Goal: Check status: Check status

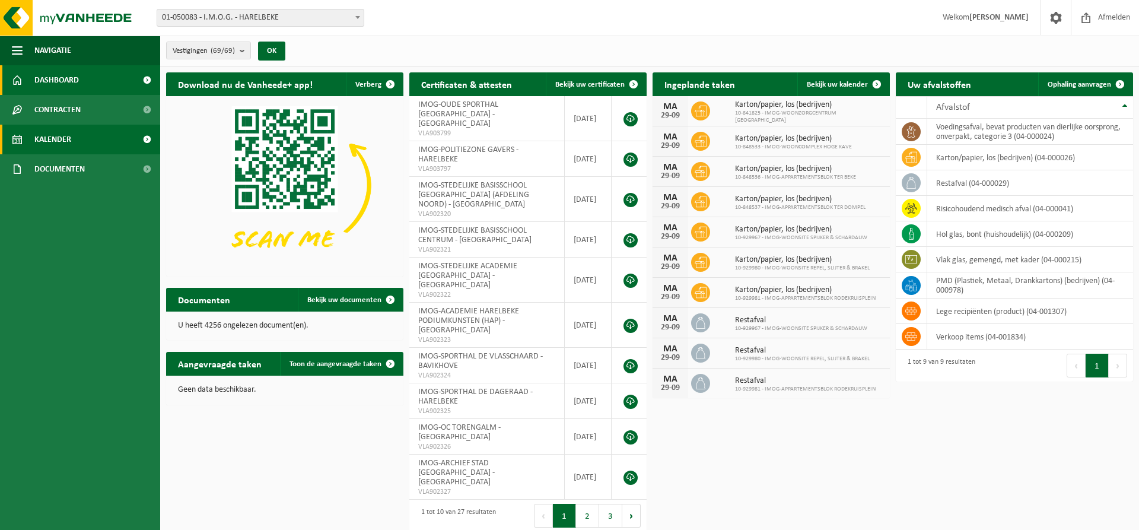
drag, startPoint x: 52, startPoint y: 142, endPoint x: 64, endPoint y: 144, distance: 12.5
click at [52, 142] on span "Kalender" at bounding box center [52, 140] width 37 height 30
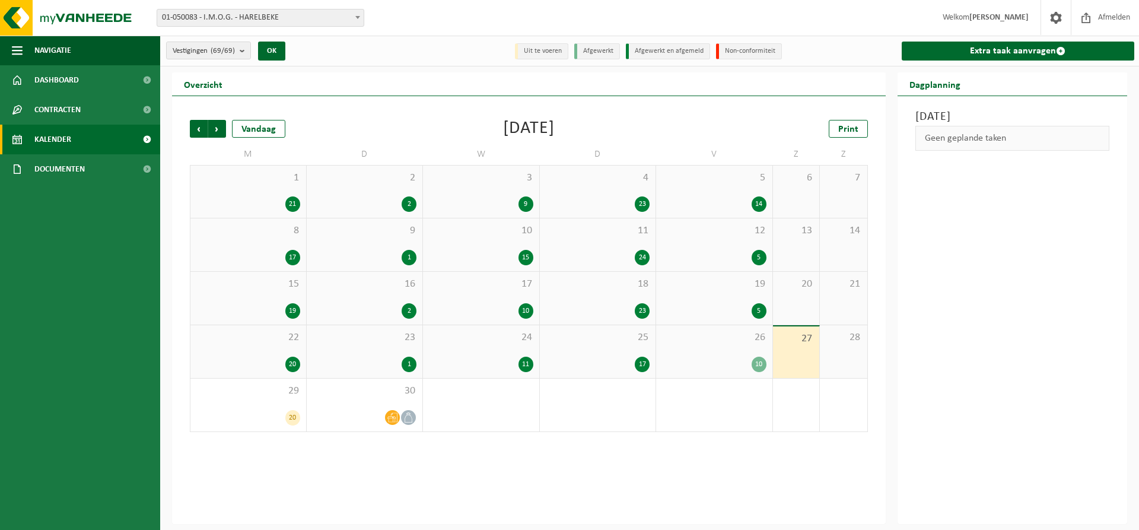
click at [281, 192] on div "1 21" at bounding box center [248, 191] width 116 height 52
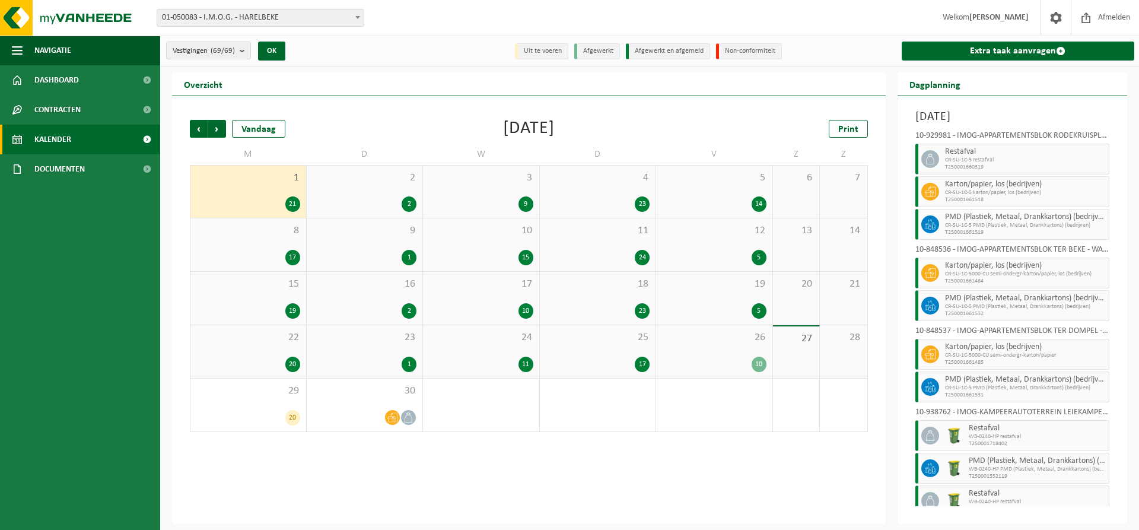
click at [395, 179] on span "2" at bounding box center [365, 177] width 104 height 13
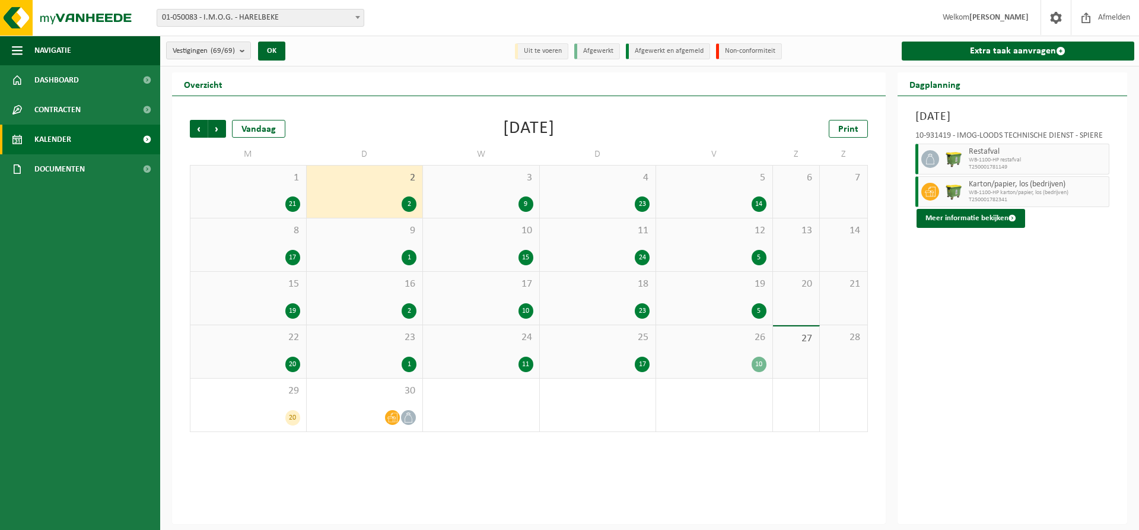
click at [466, 191] on div "3 9" at bounding box center [481, 191] width 116 height 52
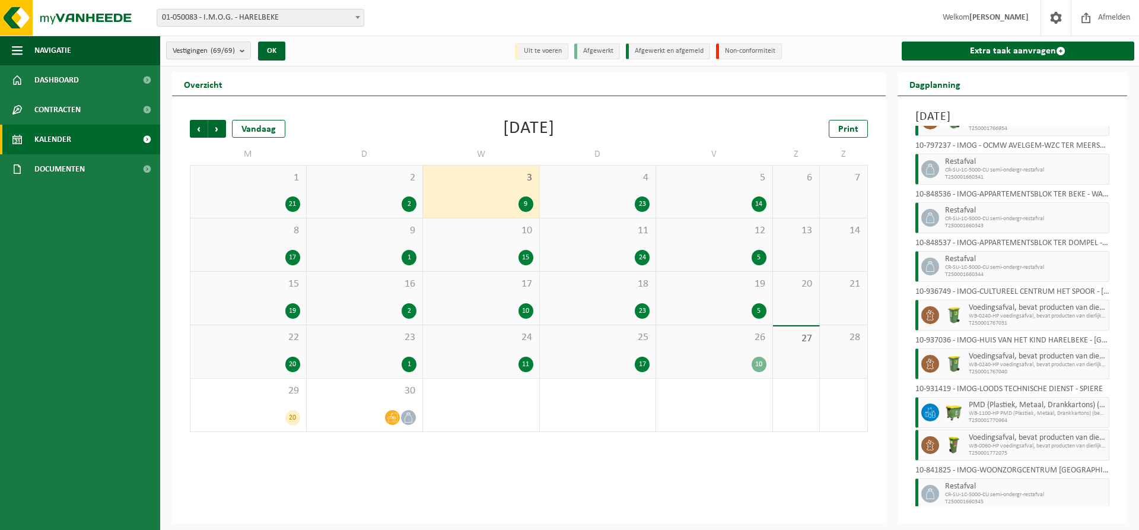
scroll to position [62, 0]
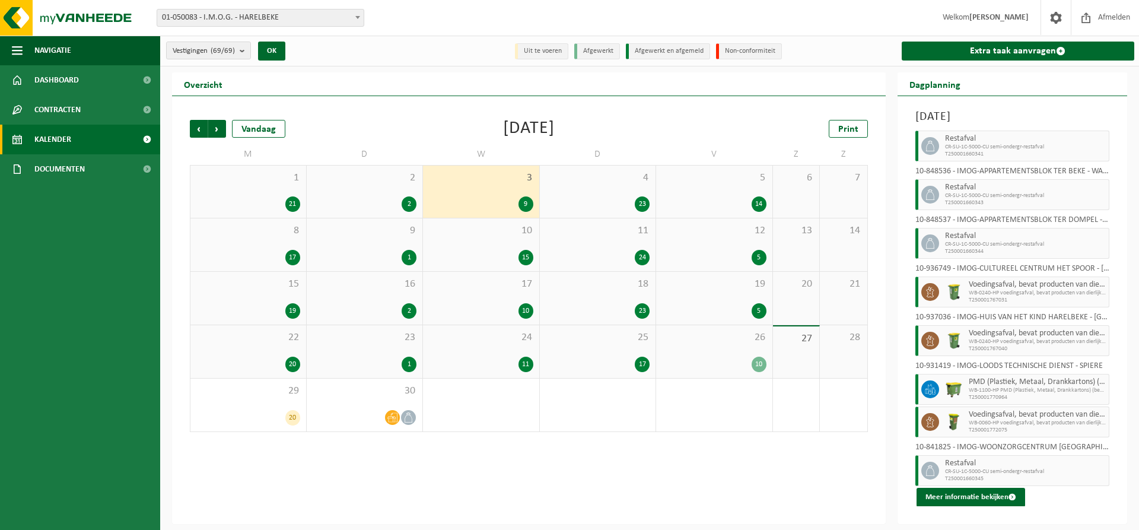
click at [625, 189] on div "4 23" at bounding box center [598, 191] width 116 height 52
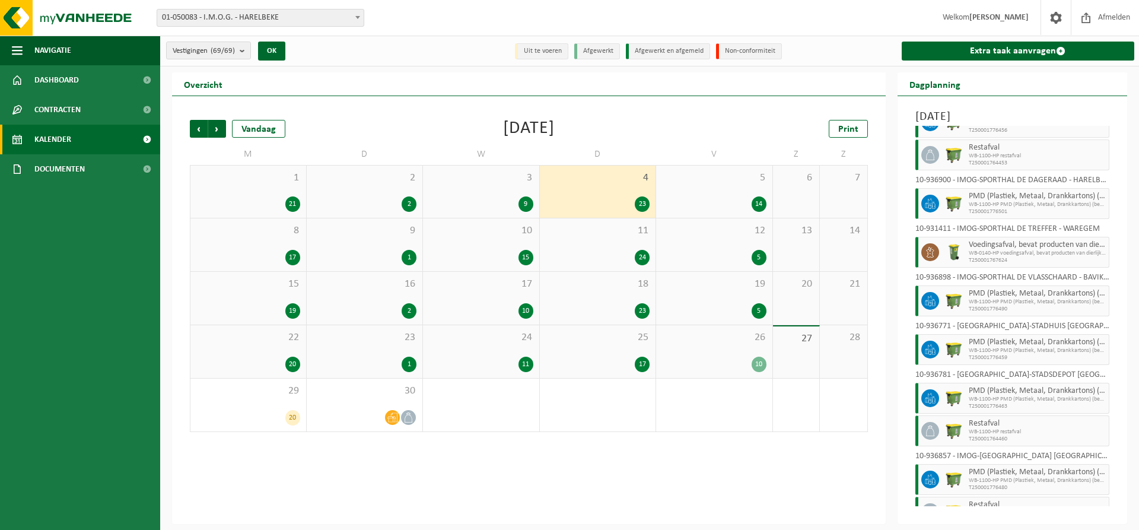
scroll to position [678, 0]
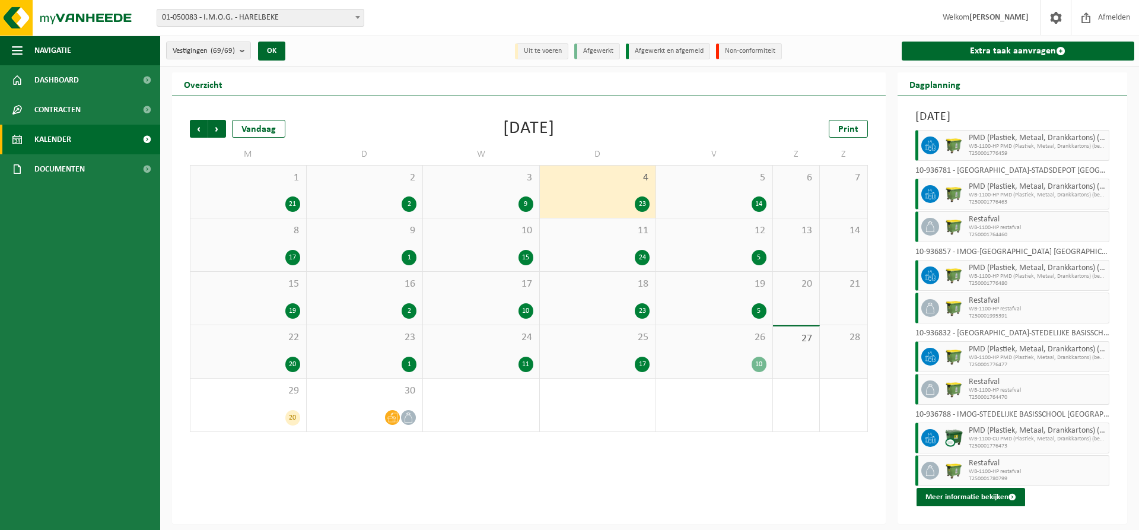
click at [724, 187] on div "5 14" at bounding box center [714, 191] width 116 height 52
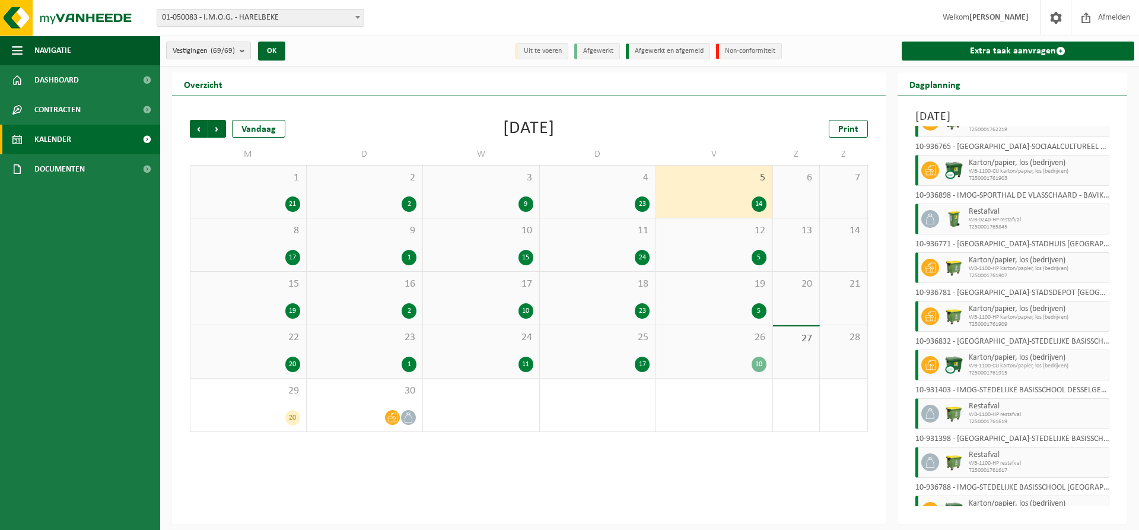
scroll to position [321, 0]
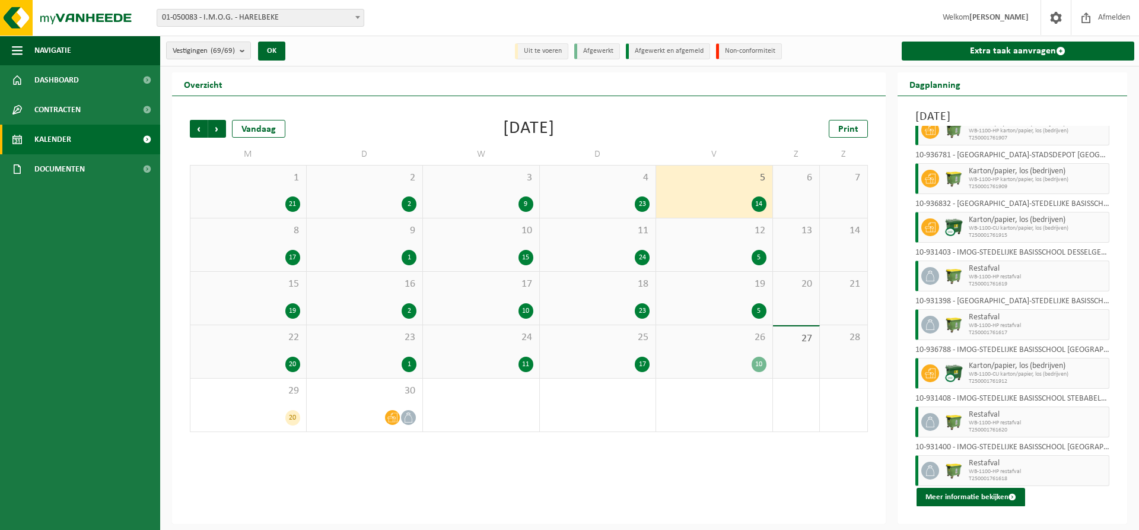
click at [260, 240] on div "8 17" at bounding box center [248, 244] width 116 height 53
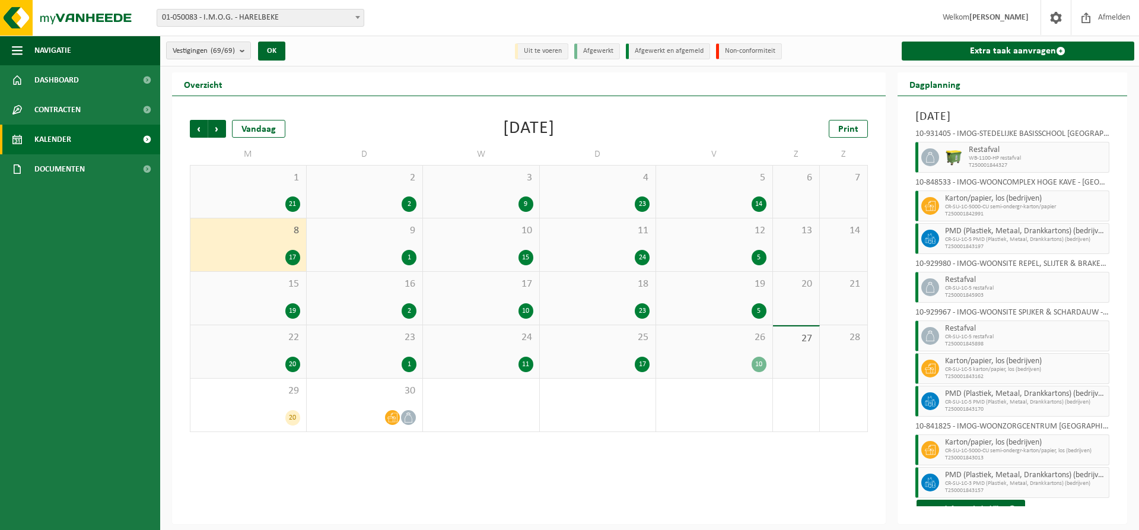
scroll to position [371, 0]
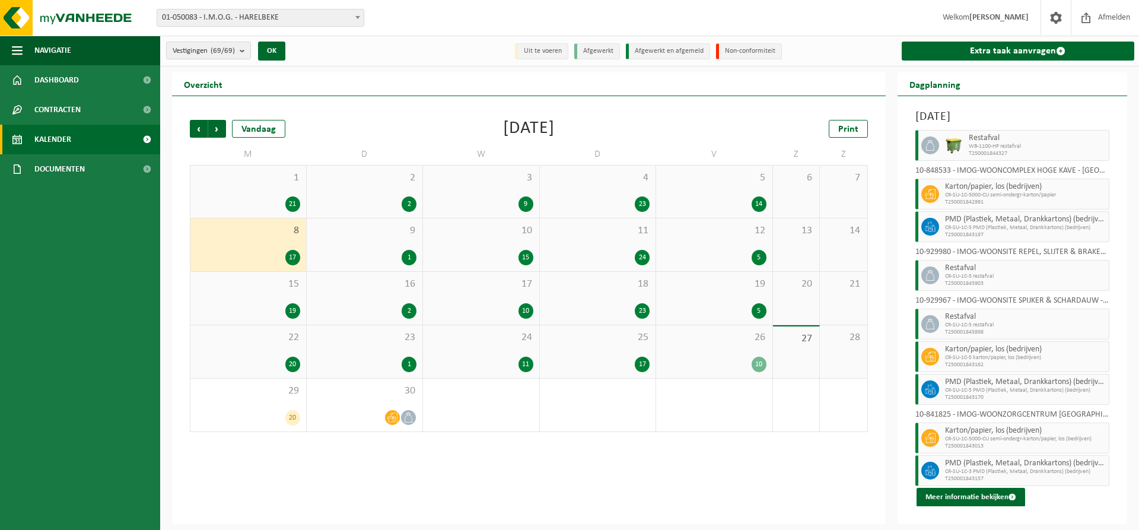
click at [388, 234] on span "9" at bounding box center [365, 230] width 104 height 13
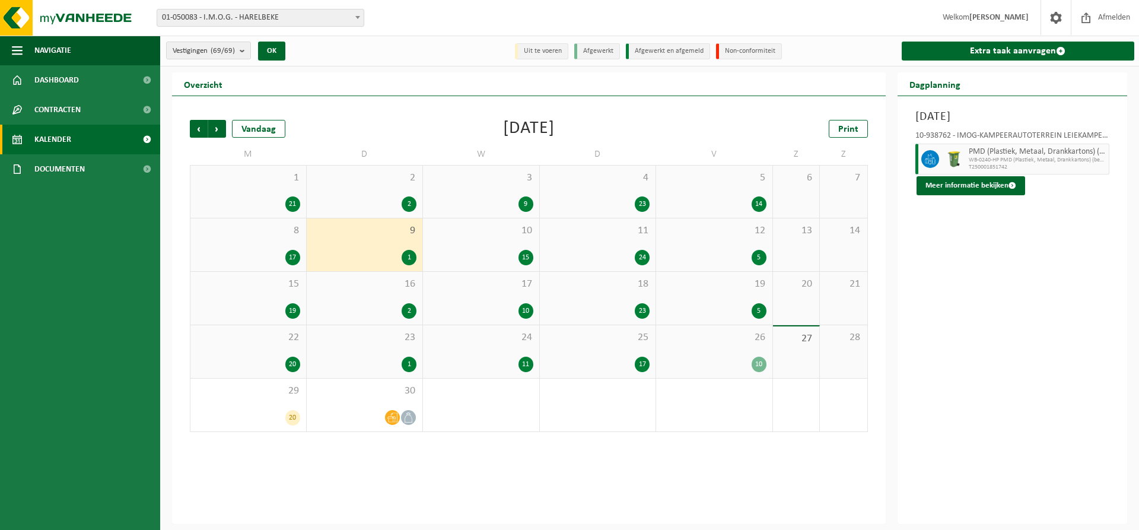
click at [491, 237] on div "10 15" at bounding box center [481, 244] width 116 height 53
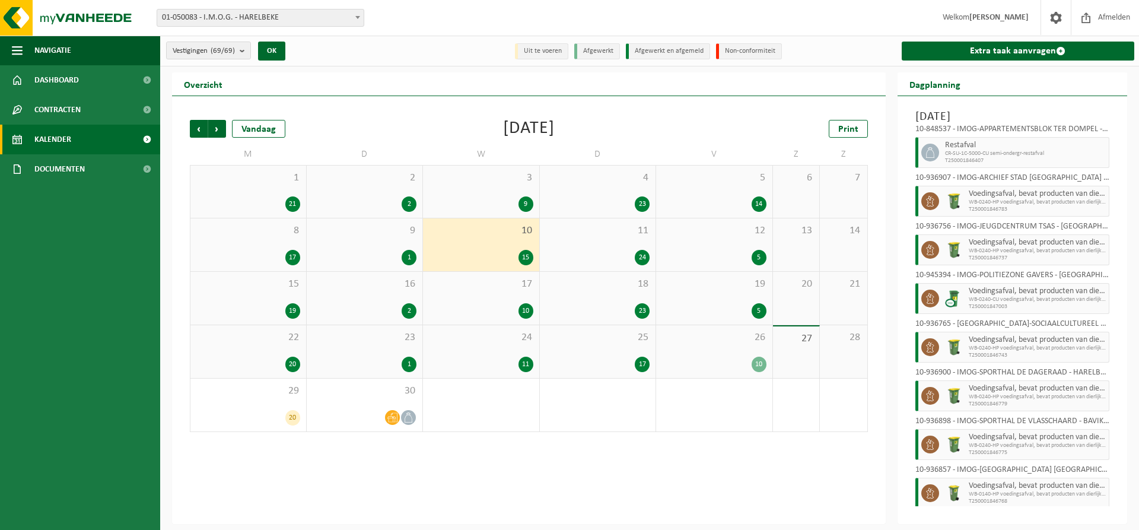
scroll to position [369, 0]
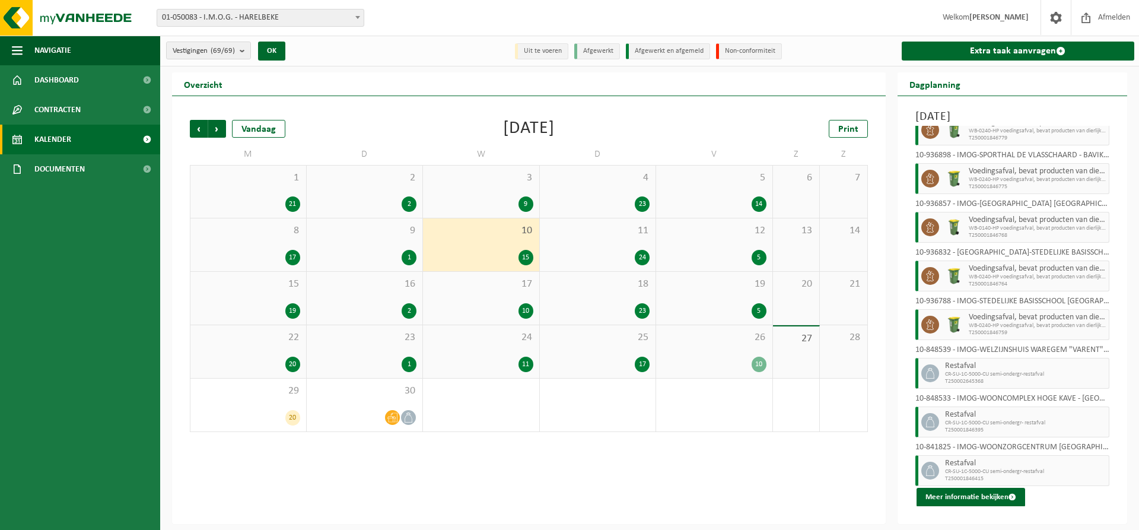
click at [587, 246] on div "11 24" at bounding box center [598, 244] width 116 height 53
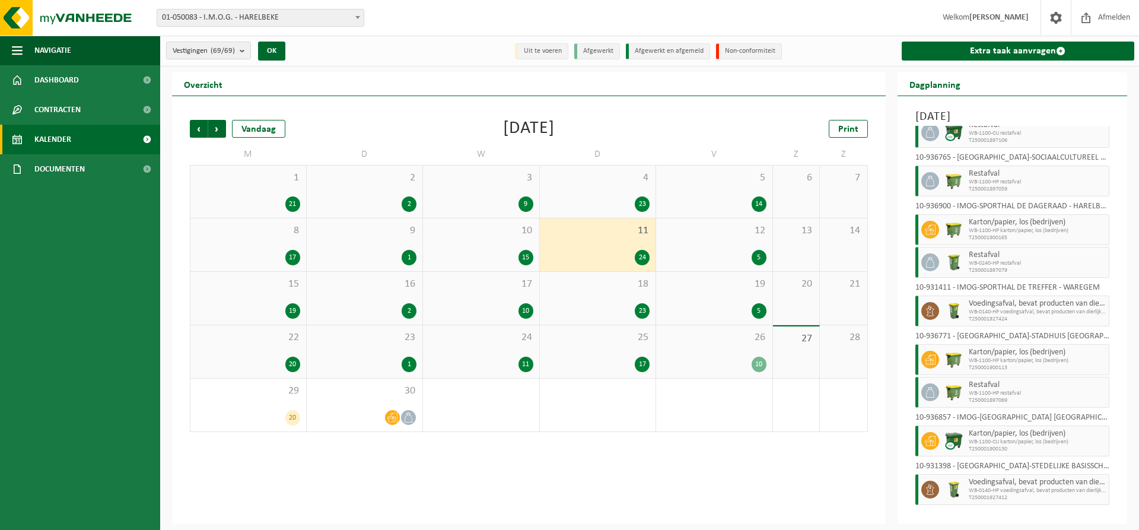
scroll to position [695, 0]
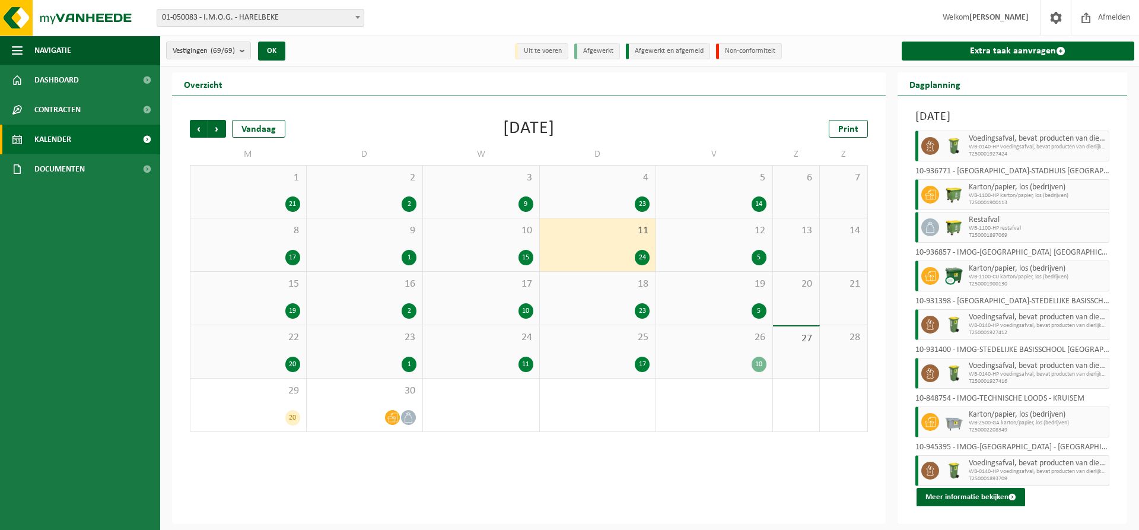
click at [727, 239] on div "12 5" at bounding box center [714, 244] width 116 height 53
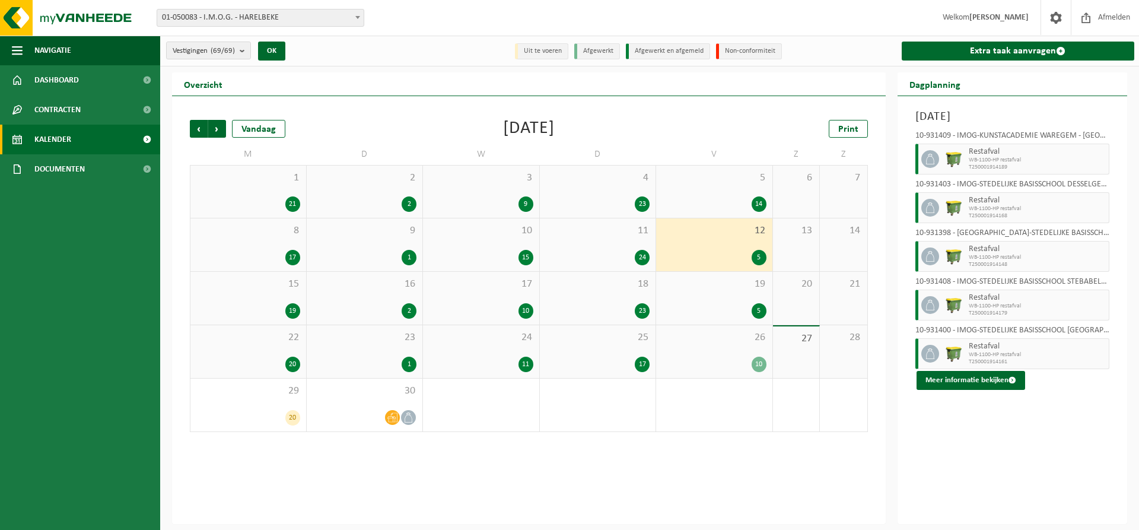
click at [247, 295] on div "15 19" at bounding box center [248, 298] width 116 height 53
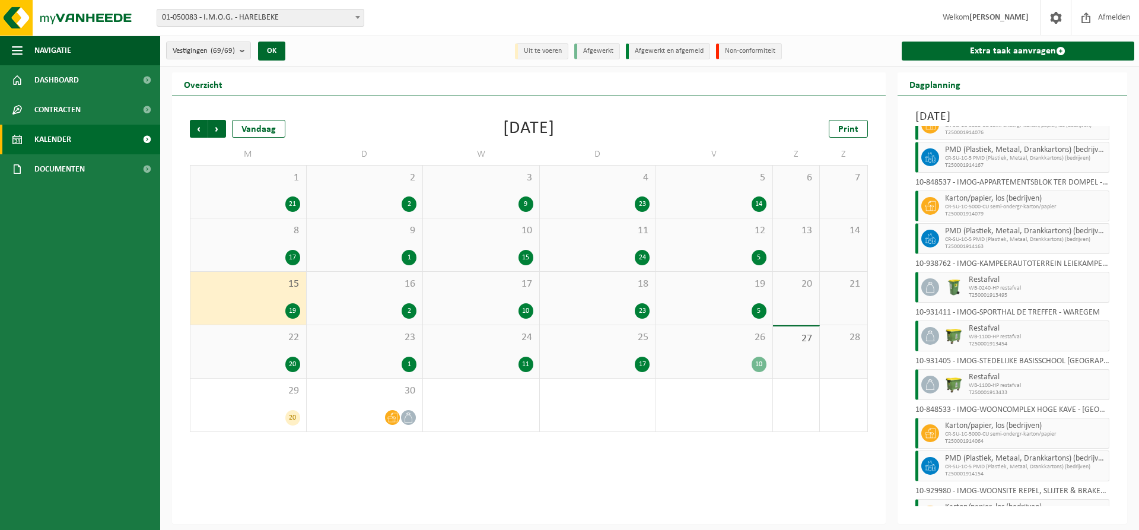
scroll to position [420, 0]
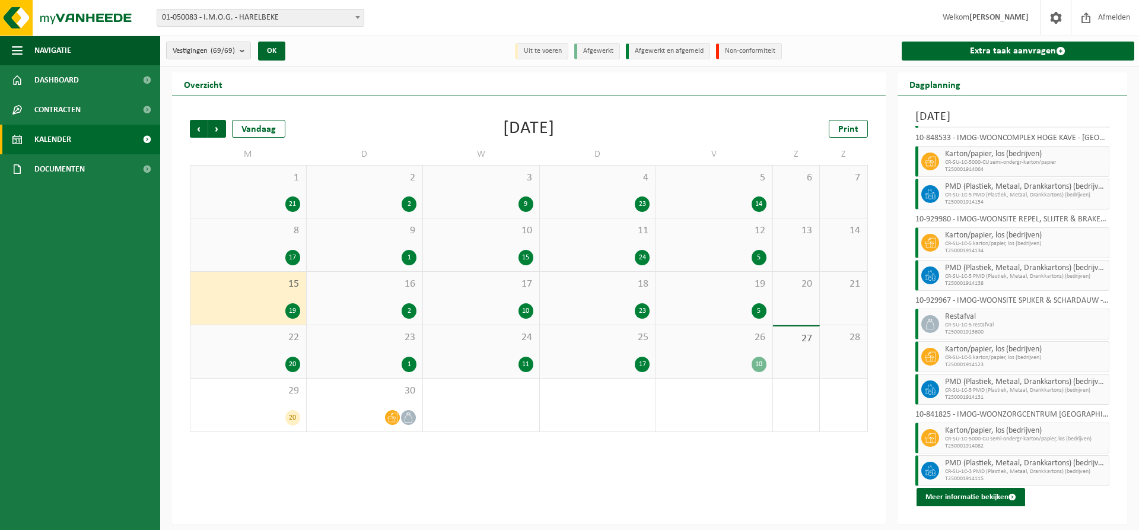
click at [381, 279] on span "16" at bounding box center [365, 284] width 104 height 13
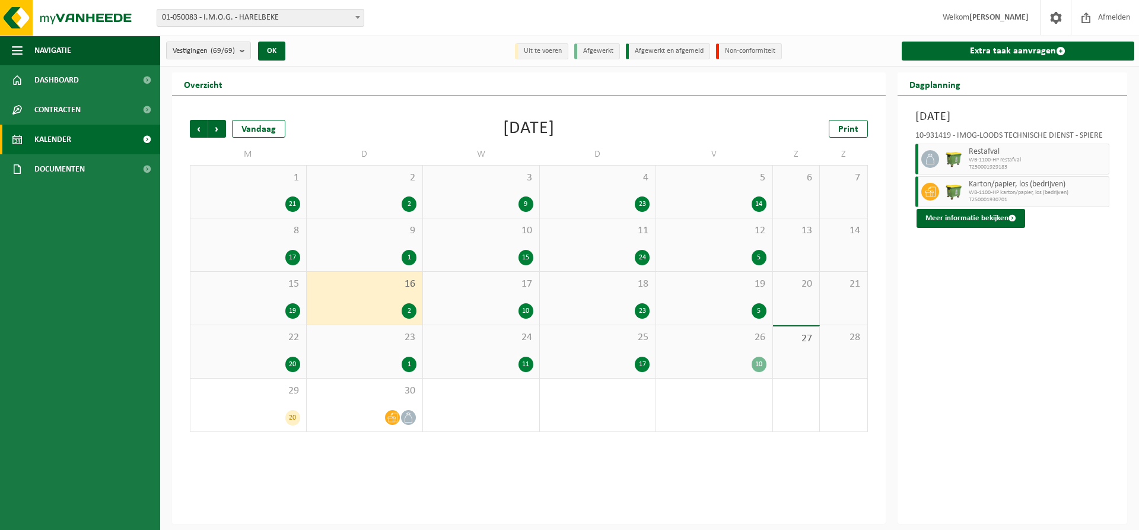
click at [513, 292] on div "17 10" at bounding box center [481, 298] width 116 height 53
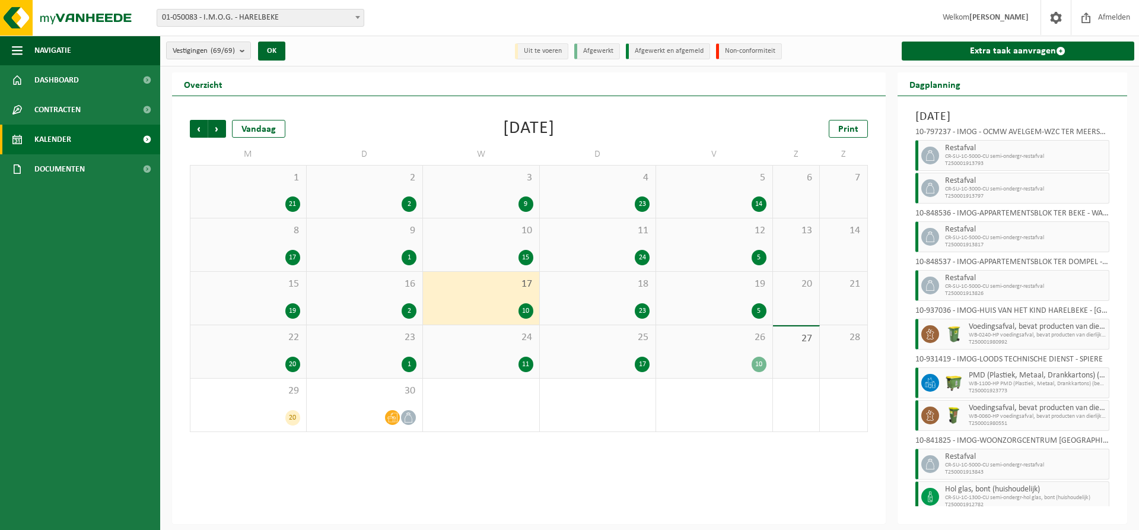
scroll to position [78, 0]
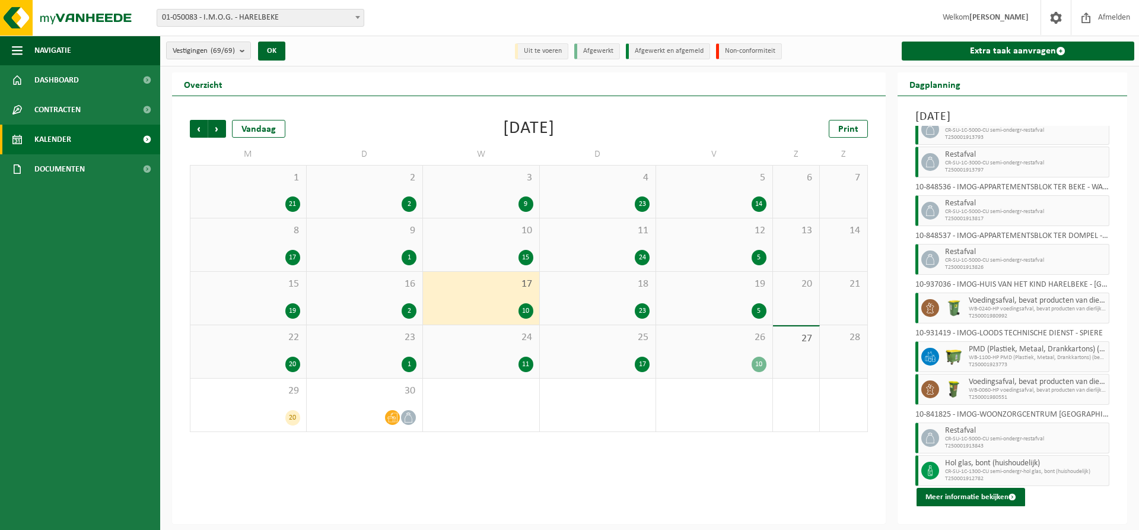
click at [625, 299] on div "18 23" at bounding box center [598, 298] width 116 height 53
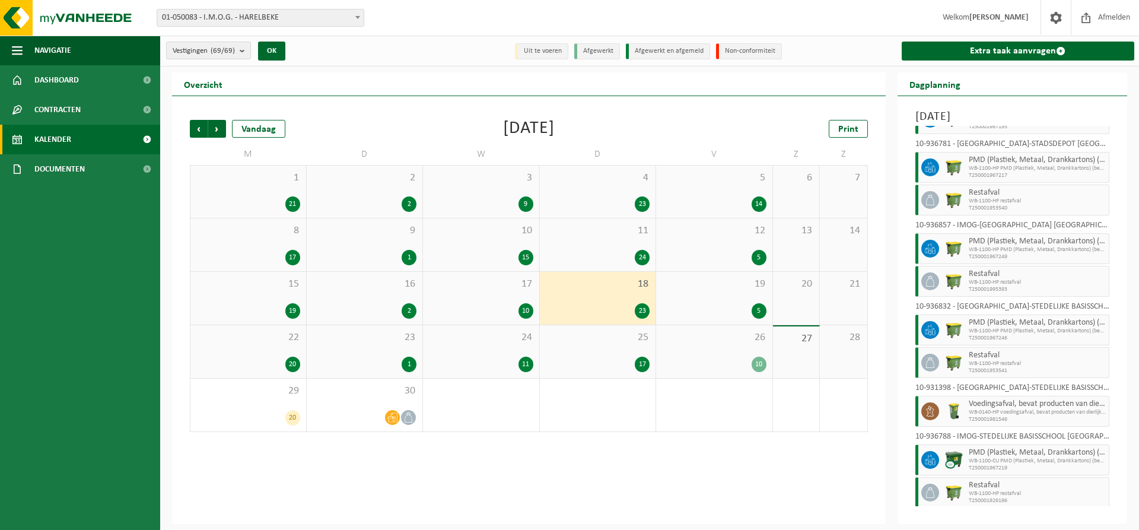
scroll to position [678, 0]
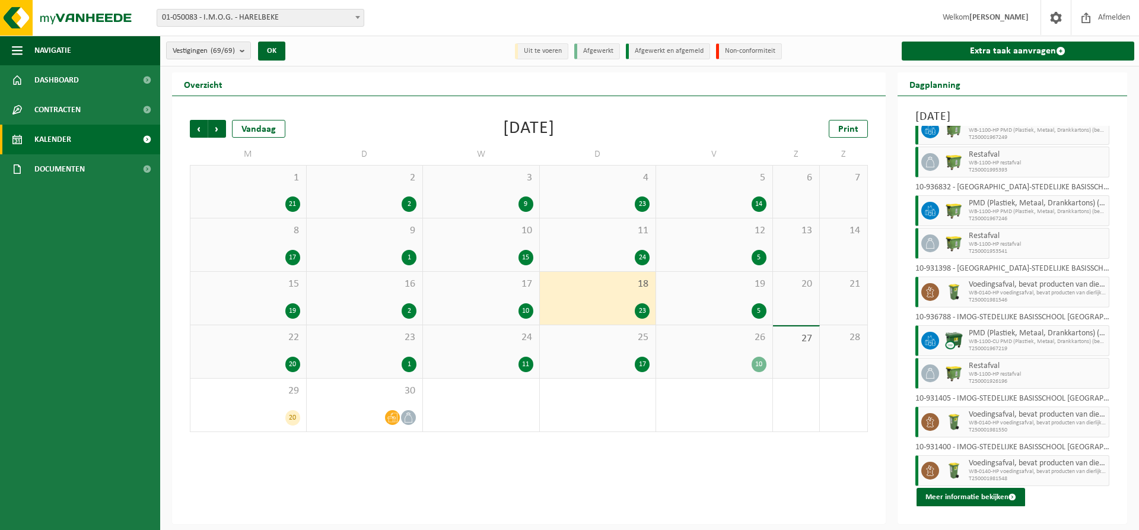
click at [744, 289] on span "19" at bounding box center [714, 284] width 104 height 13
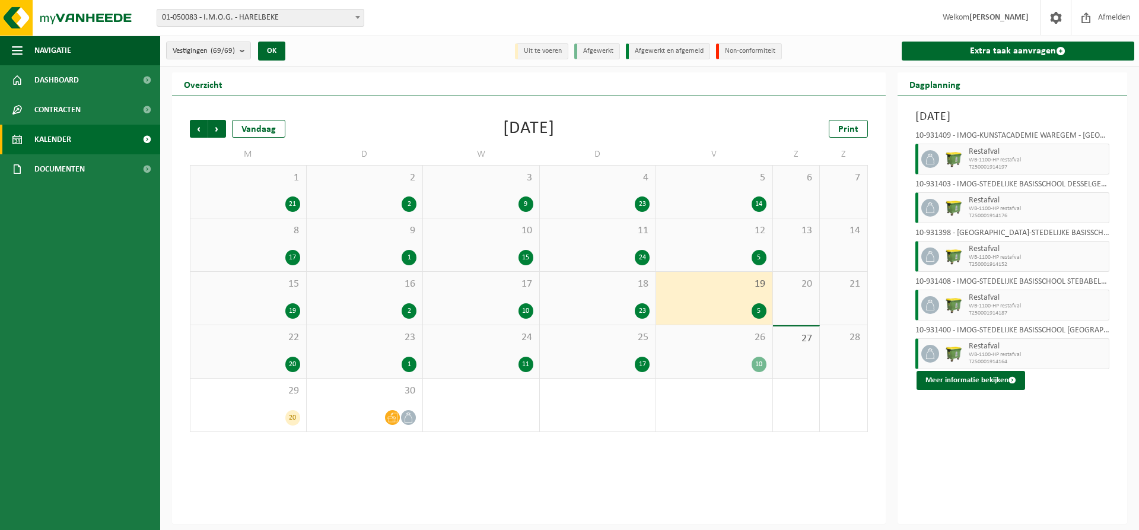
click at [273, 343] on div "22 20" at bounding box center [248, 351] width 116 height 53
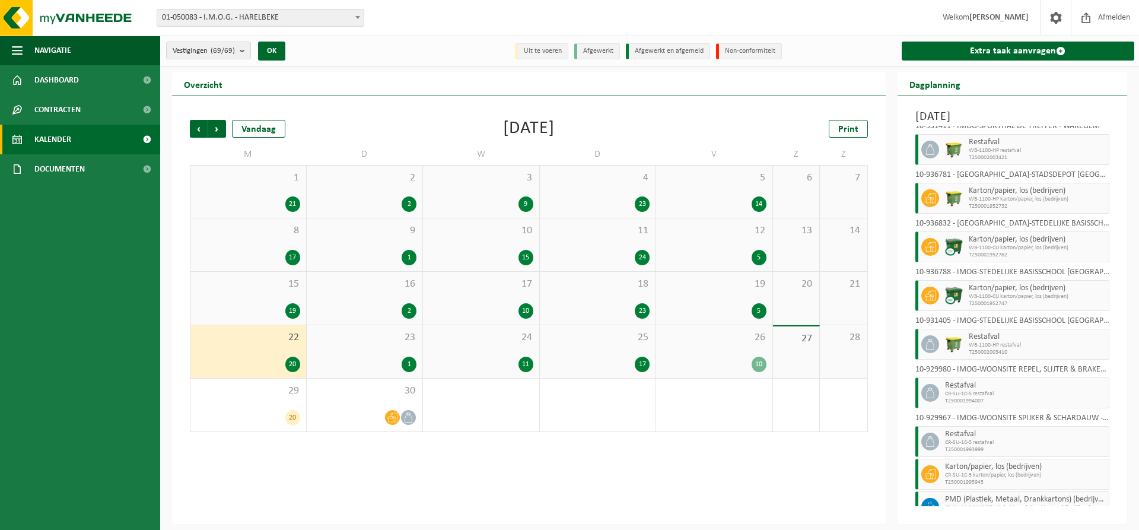
scroll to position [533, 0]
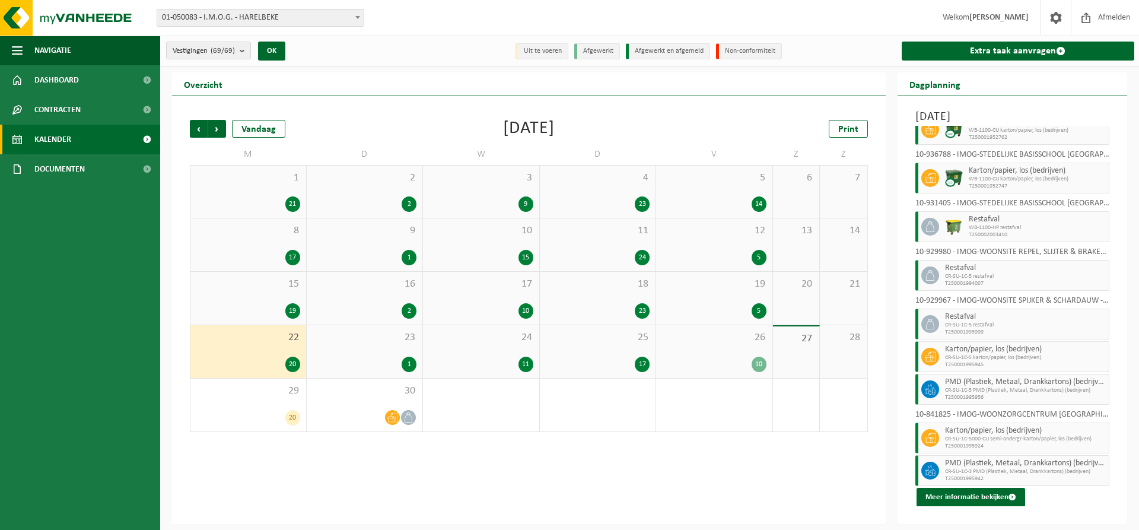
click at [355, 338] on span "23" at bounding box center [365, 337] width 104 height 13
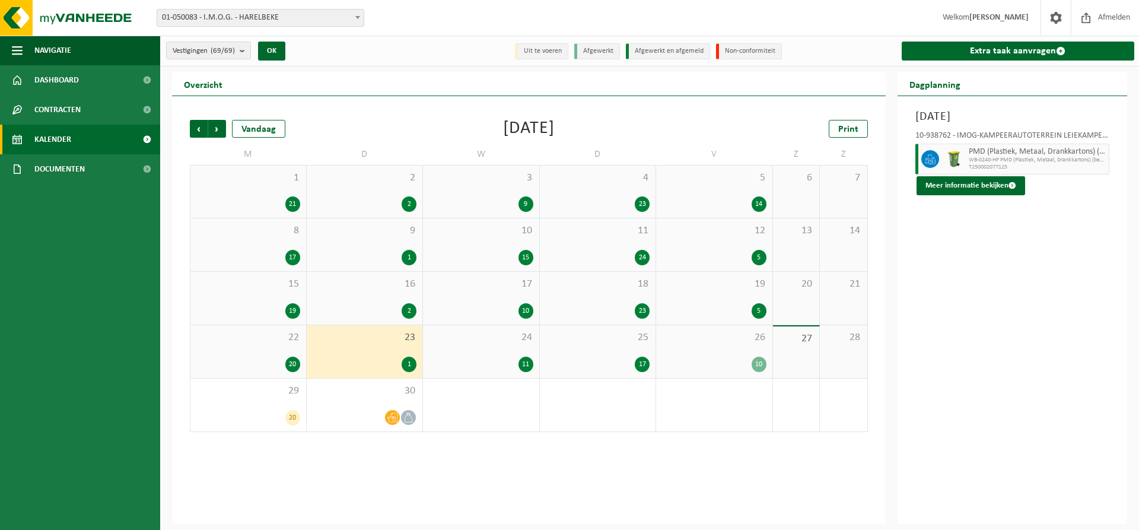
click at [486, 341] on span "24" at bounding box center [481, 337] width 104 height 13
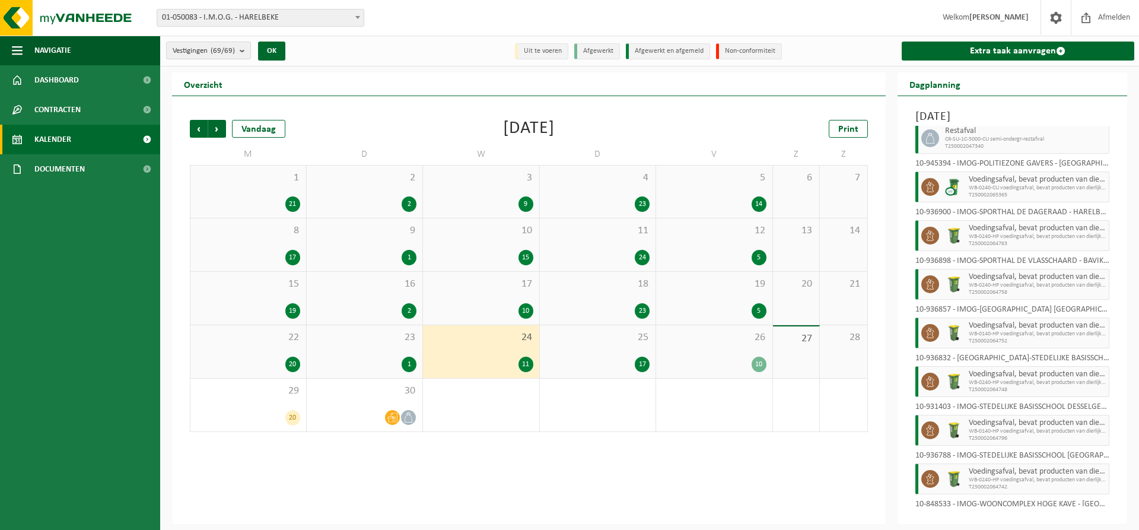
scroll to position [175, 0]
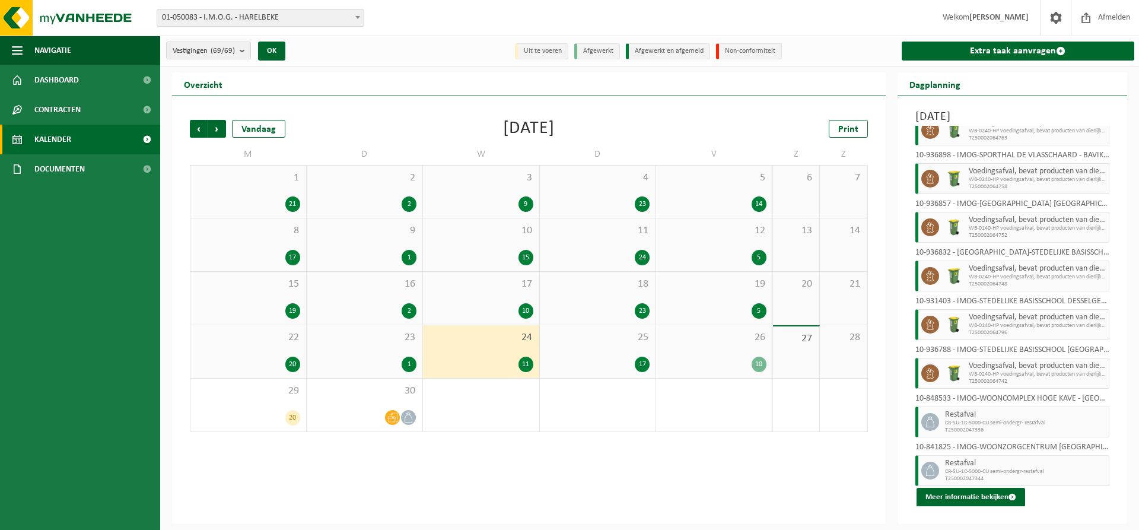
click at [614, 347] on div "25 17" at bounding box center [598, 351] width 116 height 53
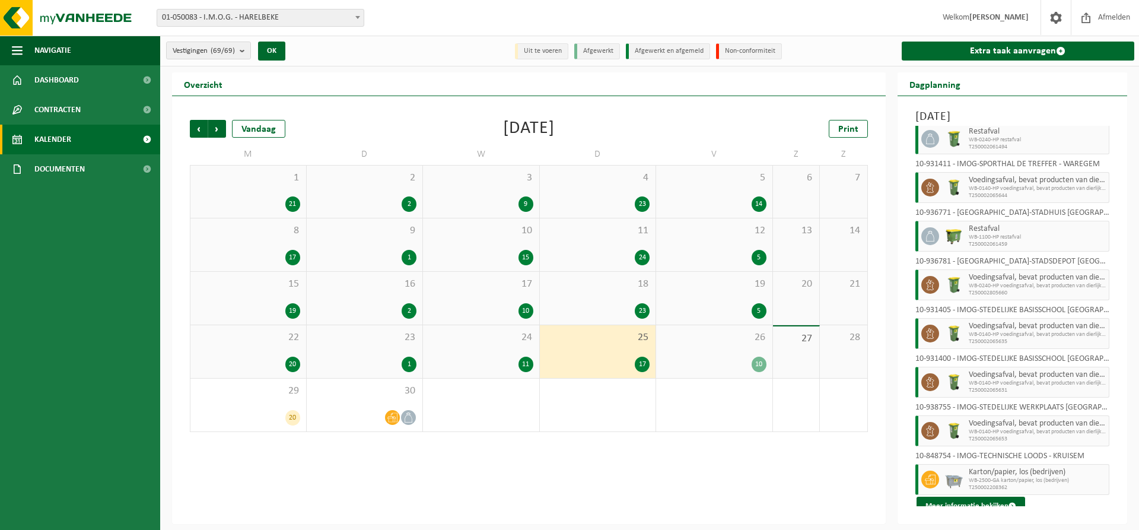
scroll to position [451, 0]
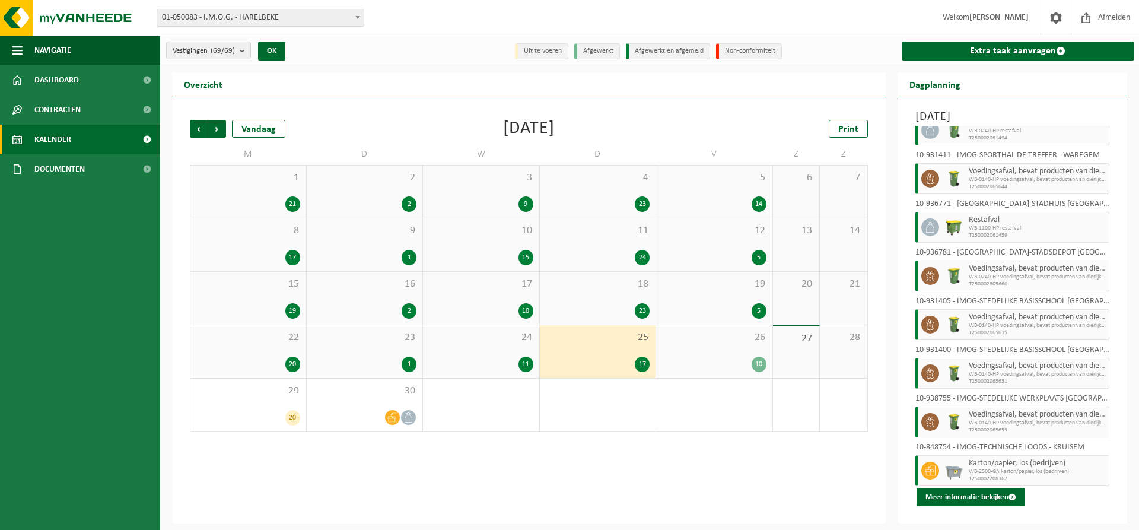
click at [735, 351] on div "26 10" at bounding box center [714, 351] width 116 height 53
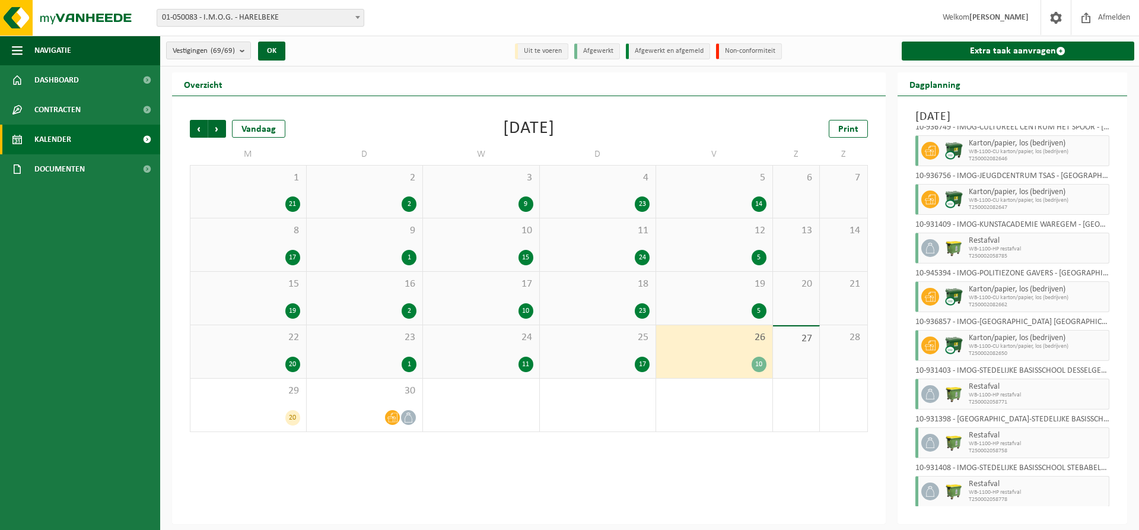
scroll to position [126, 0]
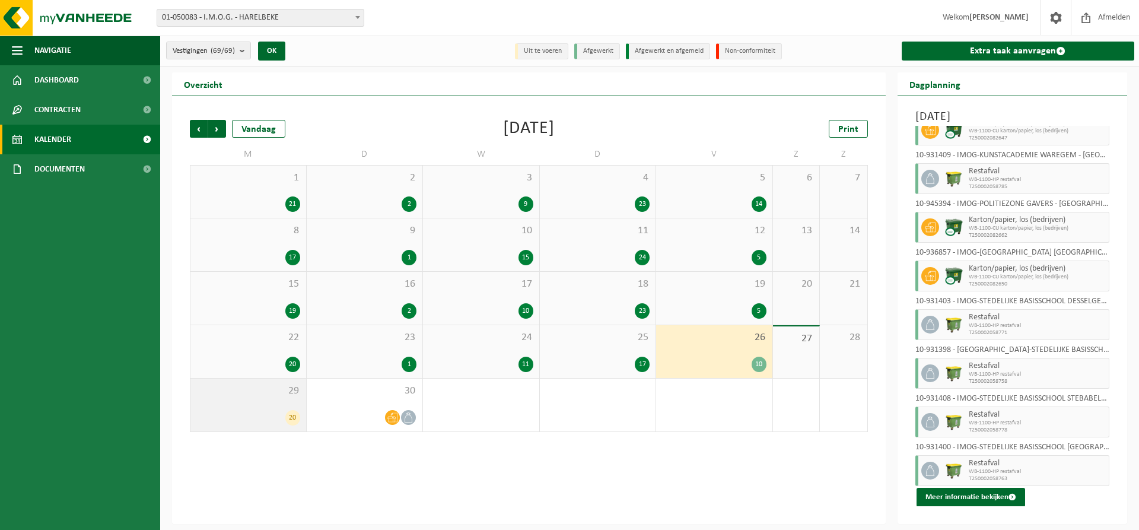
click at [250, 413] on div "20" at bounding box center [248, 417] width 104 height 15
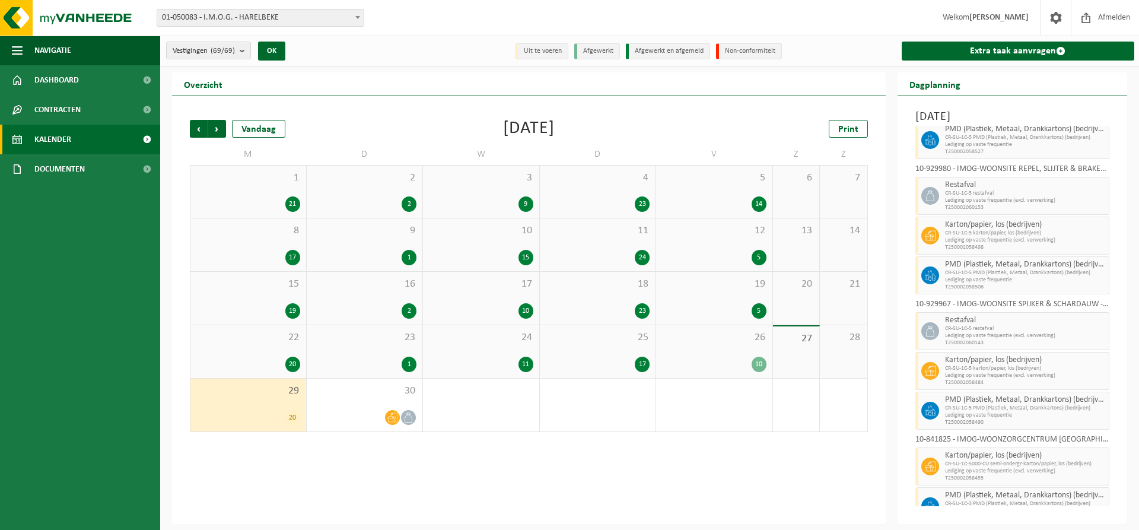
scroll to position [576, 0]
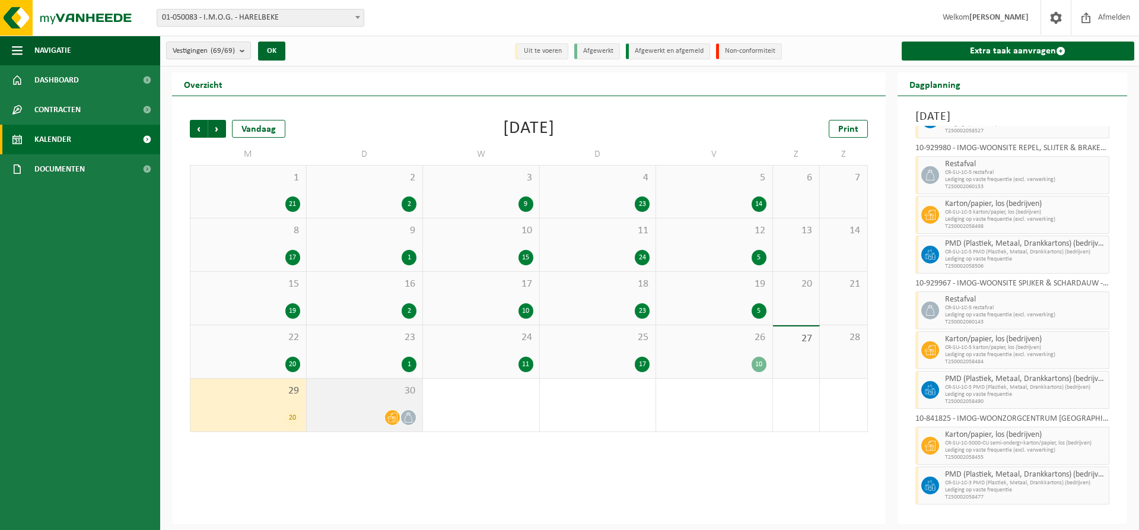
click at [345, 408] on div "30" at bounding box center [365, 404] width 116 height 53
